Goal: Task Accomplishment & Management: Use online tool/utility

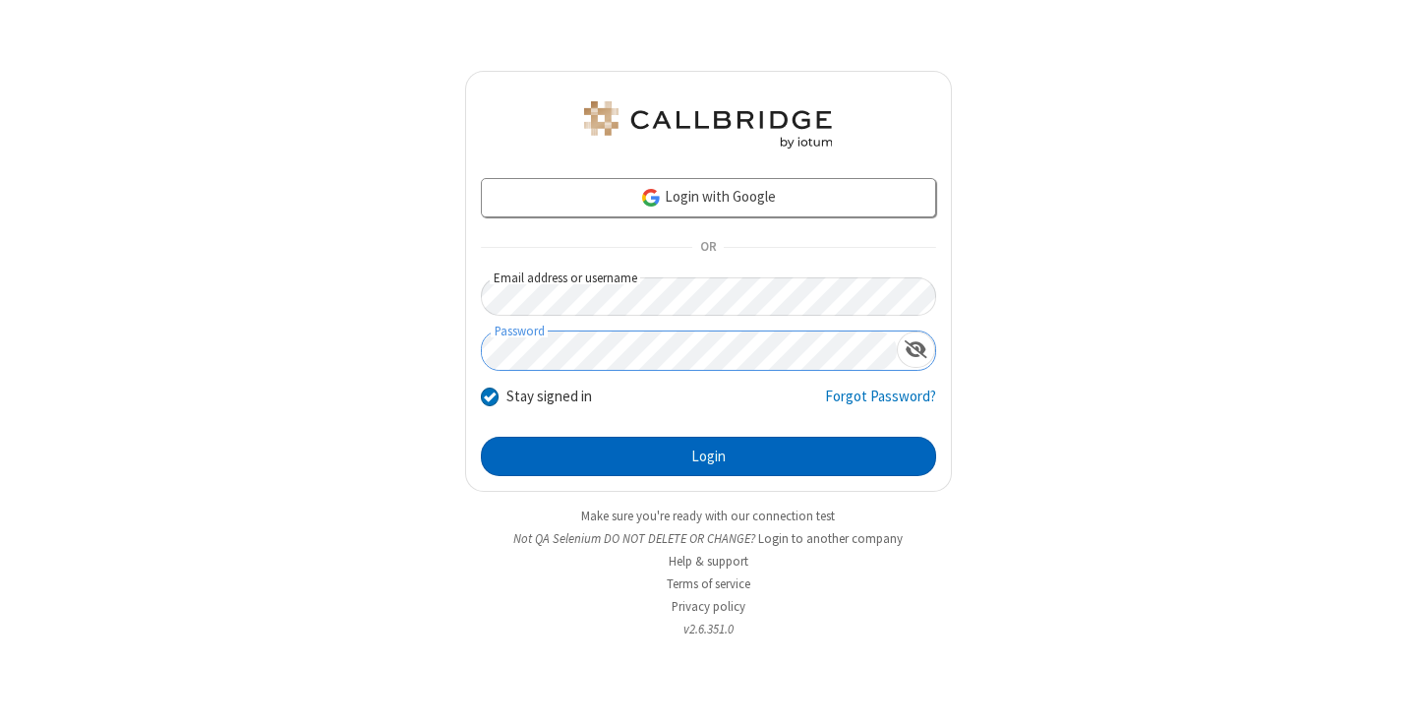
click at [708, 456] on button "Login" at bounding box center [708, 456] width 455 height 39
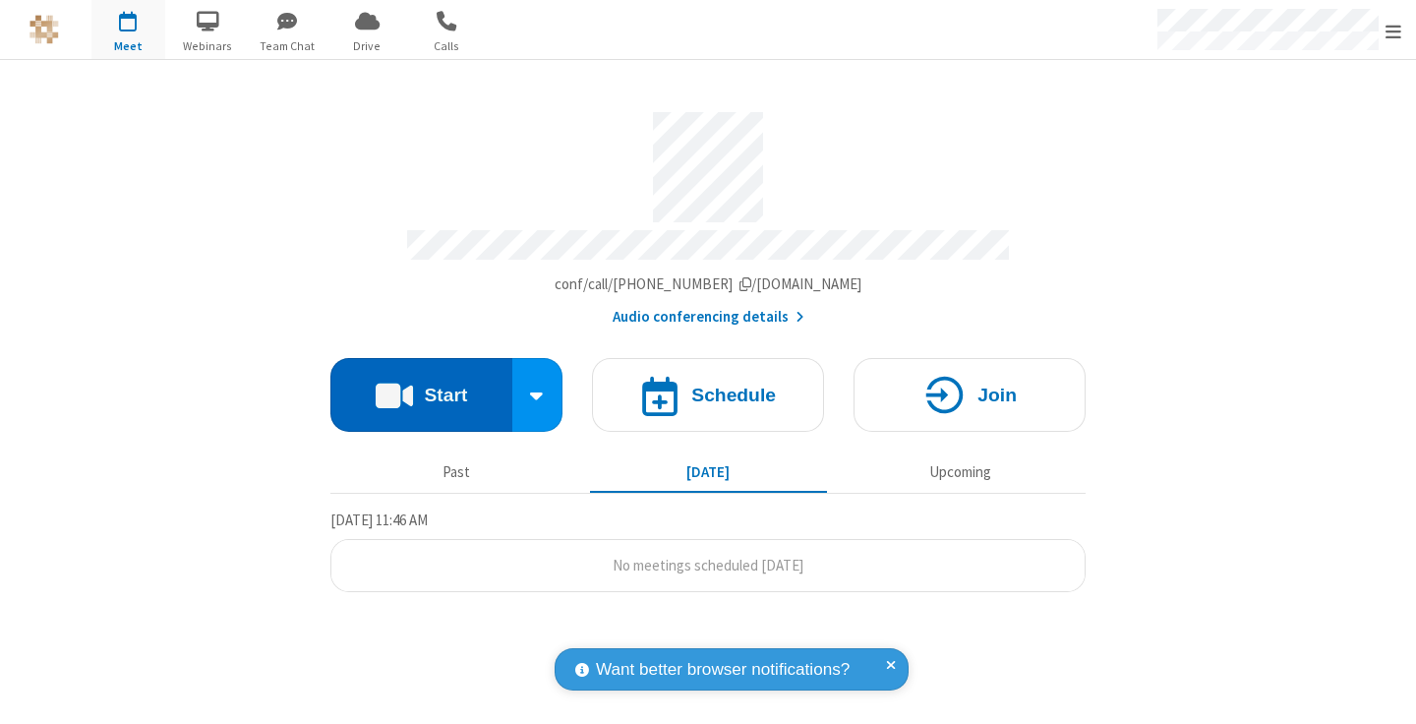
click at [421, 386] on button "Start" at bounding box center [421, 395] width 182 height 74
